Goal: Use online tool/utility: Utilize a website feature to perform a specific function

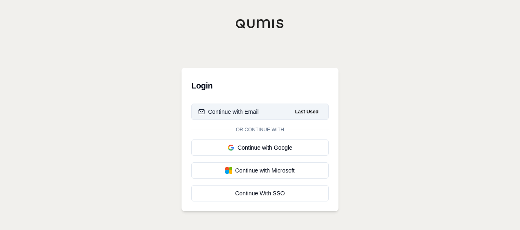
click at [224, 111] on div "Continue with Email" at bounding box center [228, 112] width 60 height 8
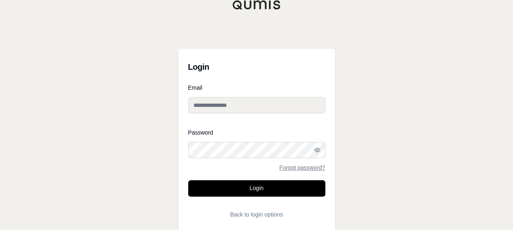
type input "**********"
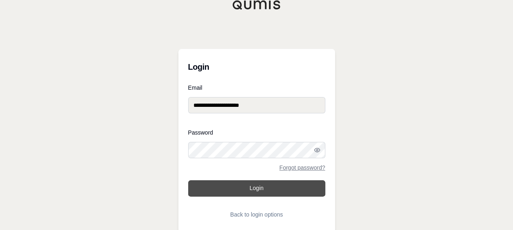
click at [252, 188] on button "Login" at bounding box center [256, 189] width 137 height 16
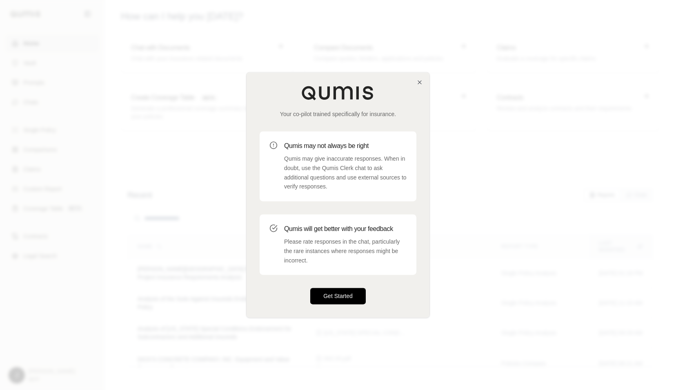
click at [343, 230] on button "Get Started" at bounding box center [338, 296] width 56 height 16
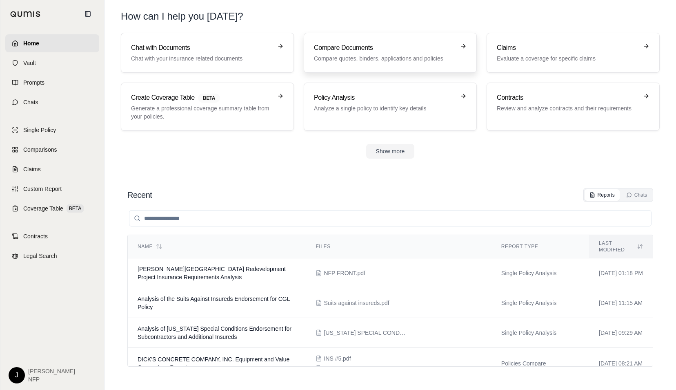
click at [378, 58] on p "Compare quotes, binders, applications and policies" at bounding box center [384, 58] width 141 height 8
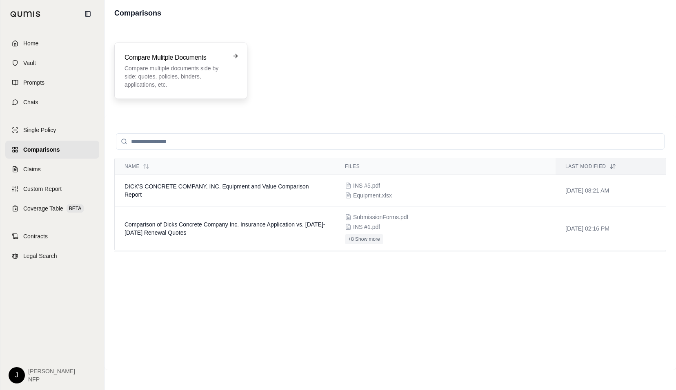
click at [235, 58] on icon at bounding box center [235, 56] width 7 height 7
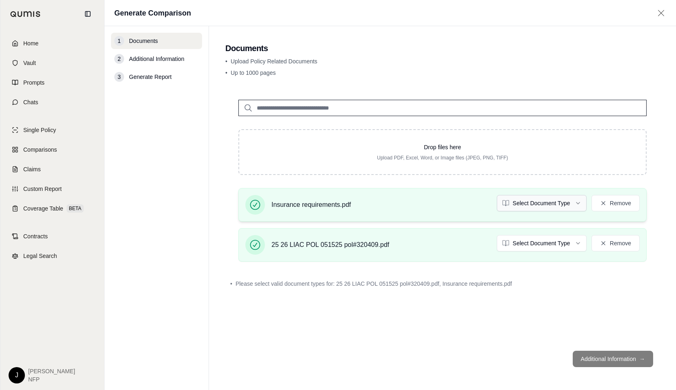
click at [519, 199] on html "Home Vault Prompts Chats Single Policy Comparisons Claims Custom Report Coverag…" at bounding box center [338, 195] width 676 height 390
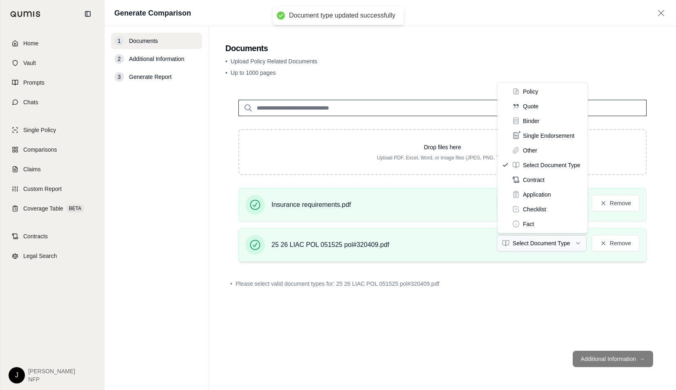
click at [519, 230] on html "Document type updated successfully Home Vault Prompts Chats Single Policy Compa…" at bounding box center [338, 195] width 676 height 390
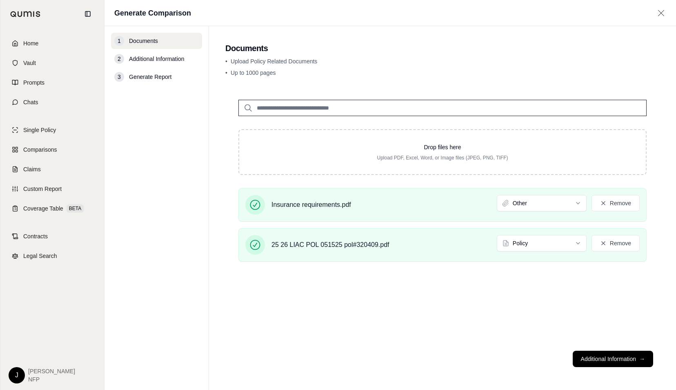
click at [370, 108] on input "search" at bounding box center [443, 108] width 408 height 16
click at [519, 230] on button "Additional Information →" at bounding box center [613, 358] width 80 height 16
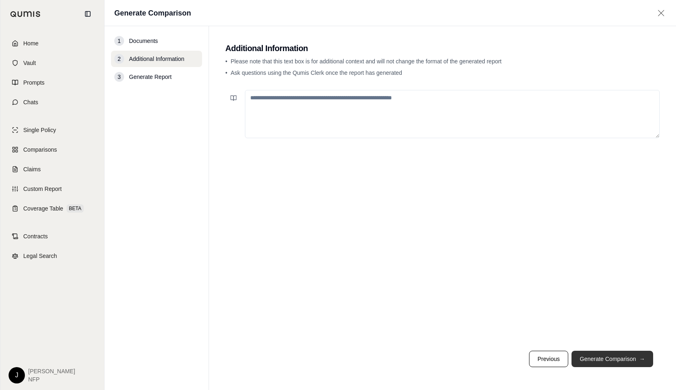
click at [519, 230] on button "Generate Comparison →" at bounding box center [613, 358] width 82 height 16
